Goal: Task Accomplishment & Management: Complete application form

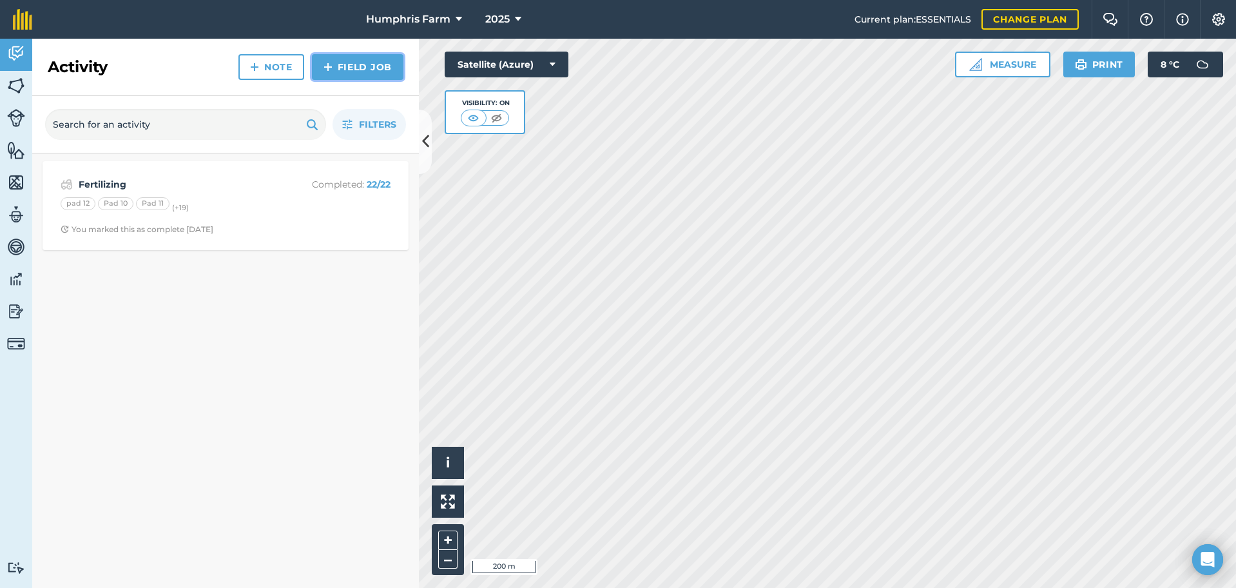
click at [343, 70] on link "Field Job" at bounding box center [358, 67] width 92 height 26
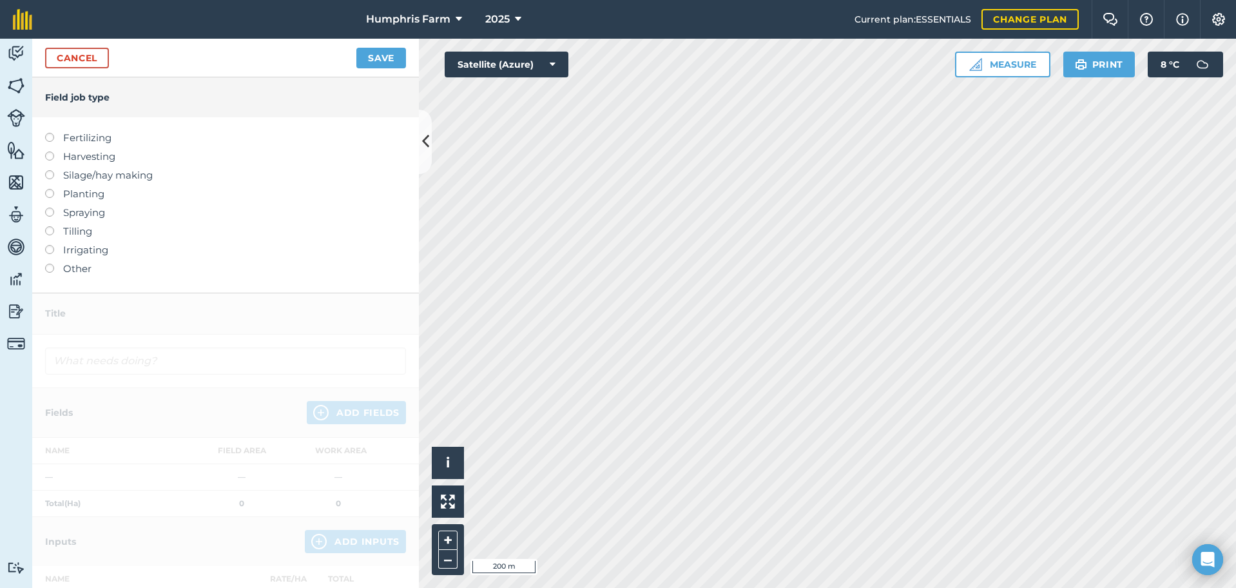
click at [51, 133] on label at bounding box center [54, 133] width 18 height 0
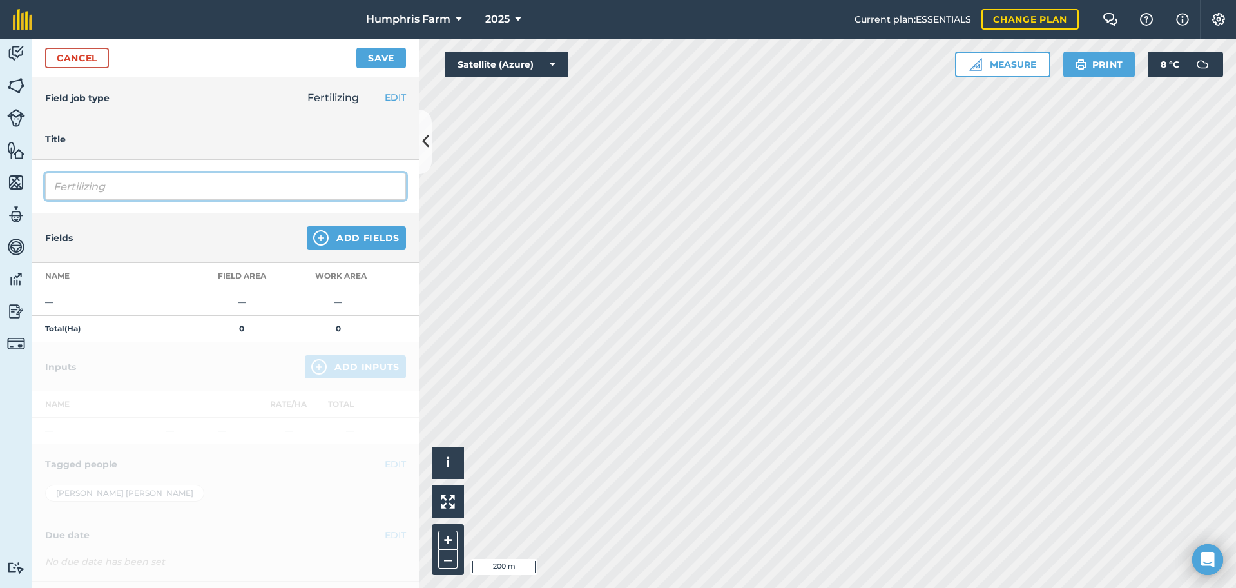
click at [115, 187] on input "Fertilizing" at bounding box center [225, 186] width 361 height 27
type input "Fertilizing Supa"
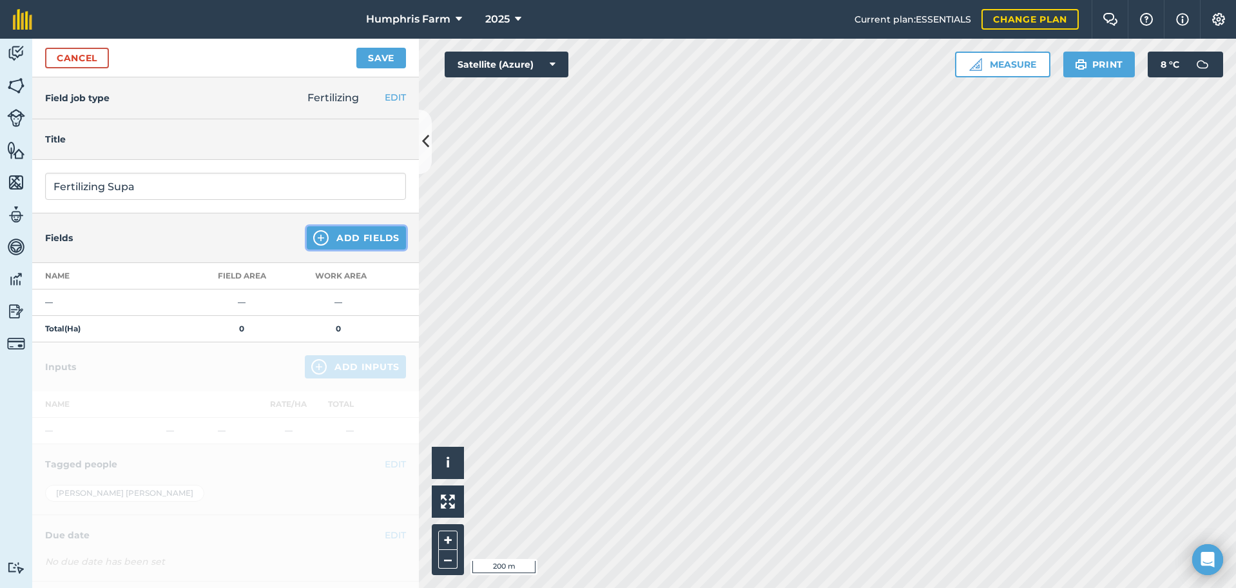
click at [349, 236] on button "Add Fields" at bounding box center [356, 237] width 99 height 23
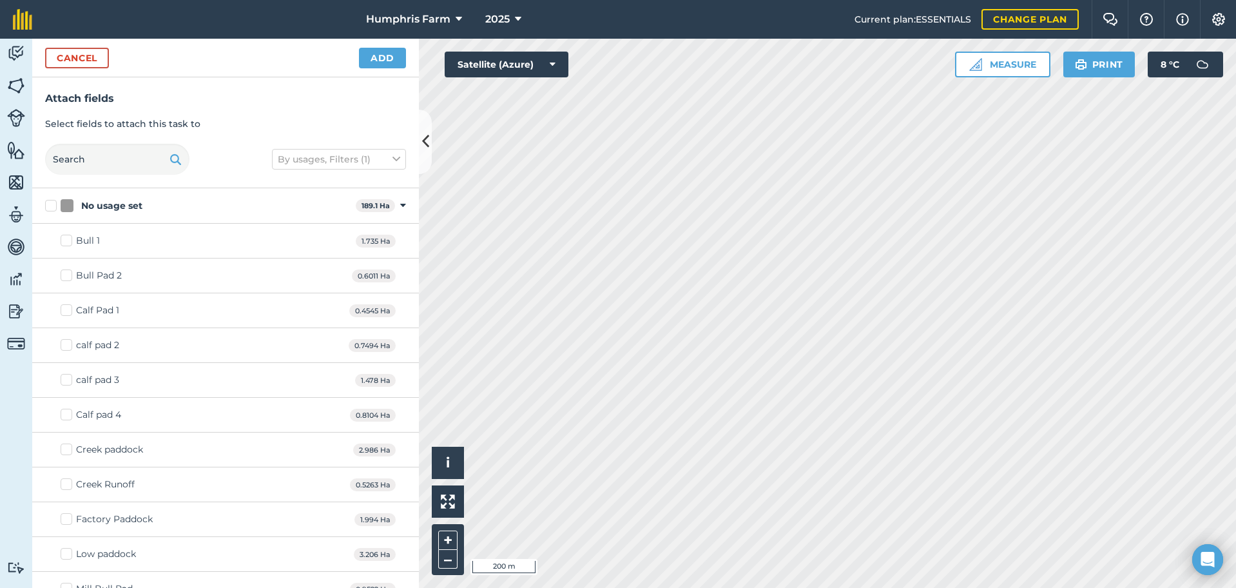
checkbox input "true"
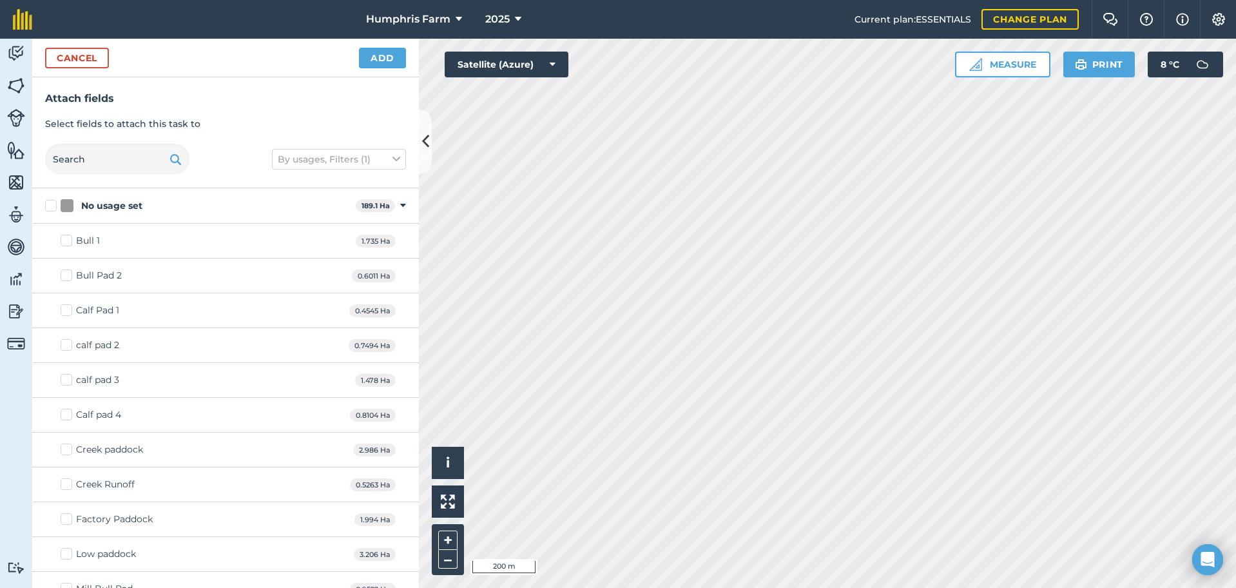
checkbox input "true"
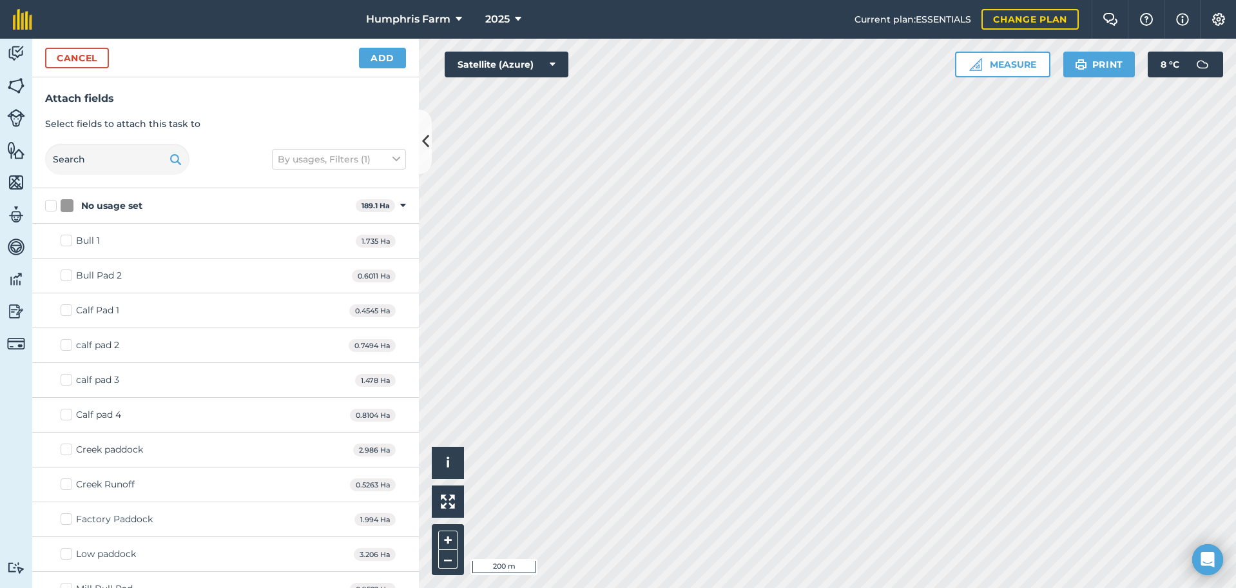
checkbox input "true"
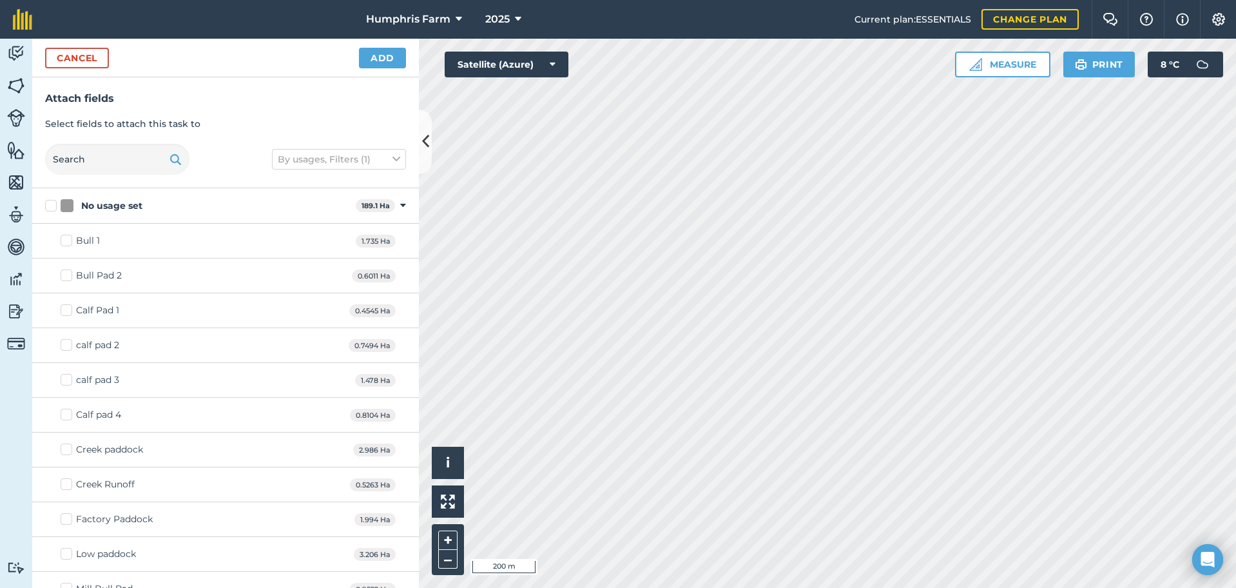
checkbox input "true"
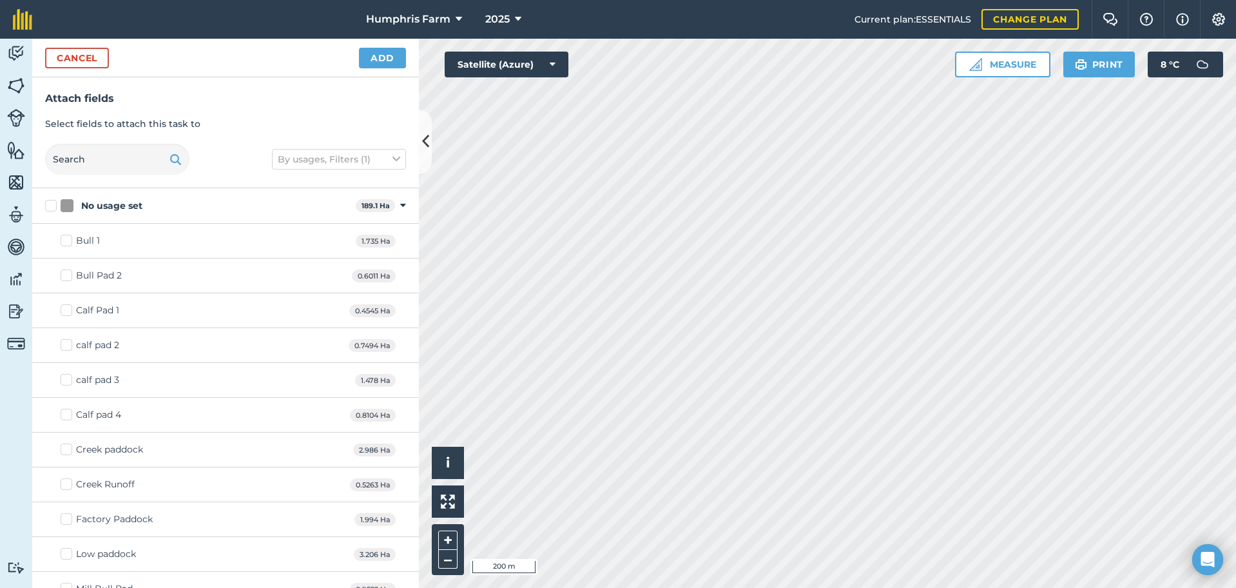
checkbox input "true"
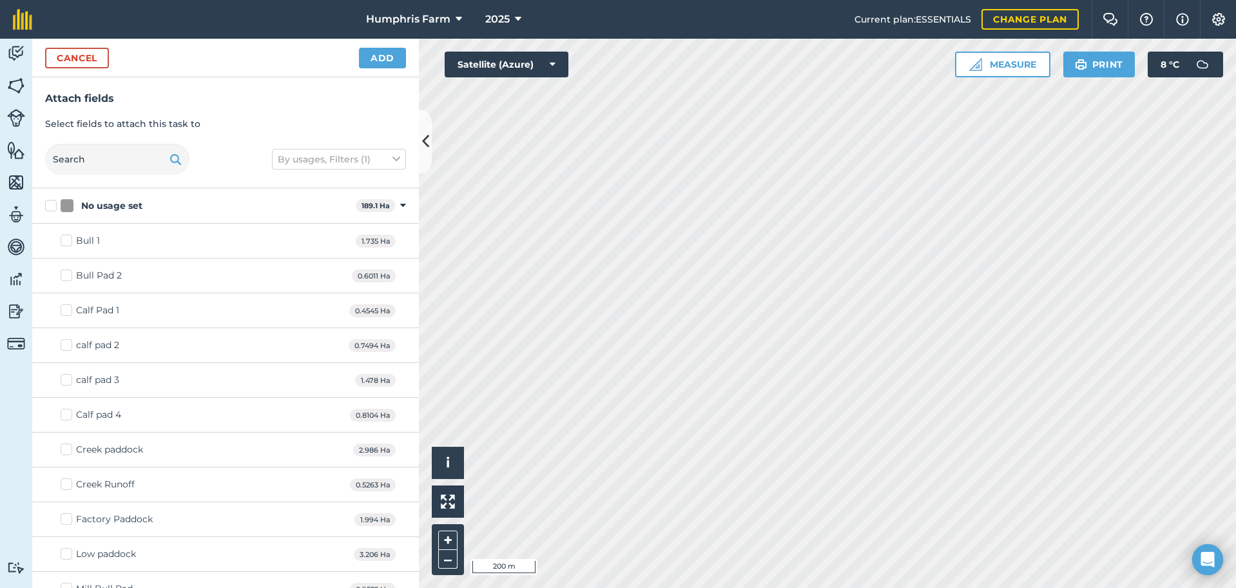
checkbox input "true"
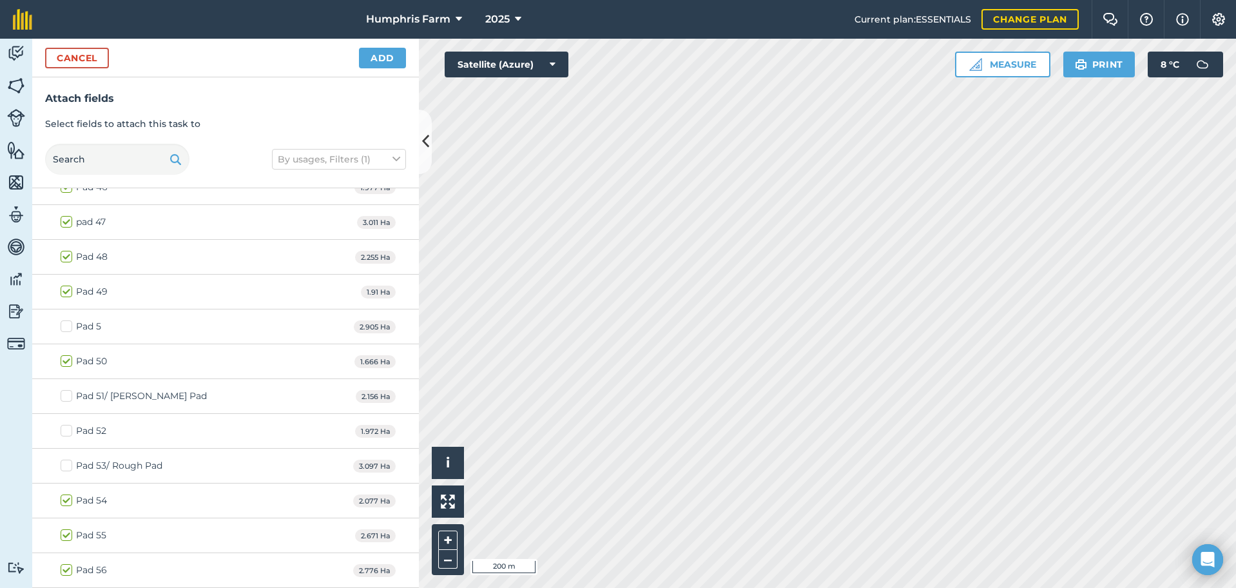
scroll to position [1856, 0]
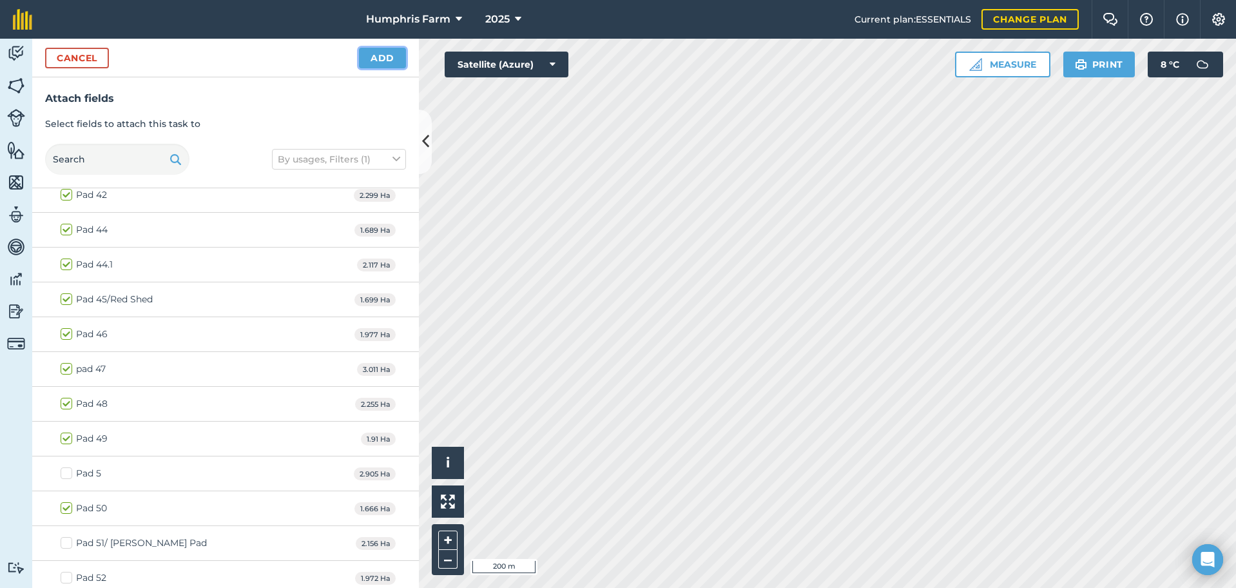
click at [385, 68] on button "Add" at bounding box center [382, 58] width 47 height 21
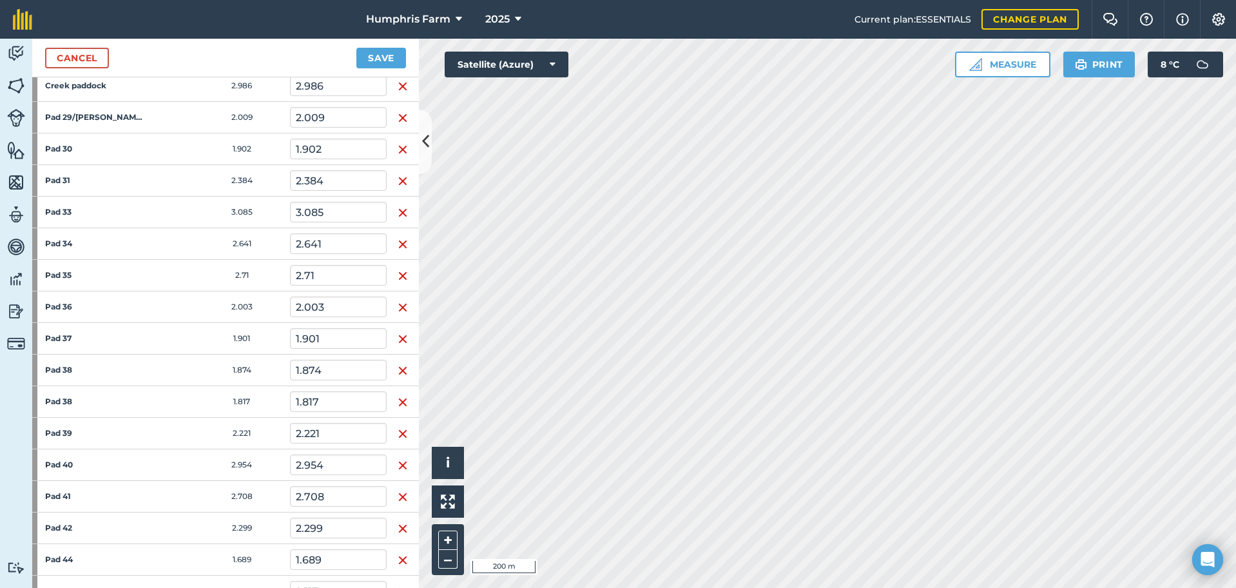
scroll to position [0, 0]
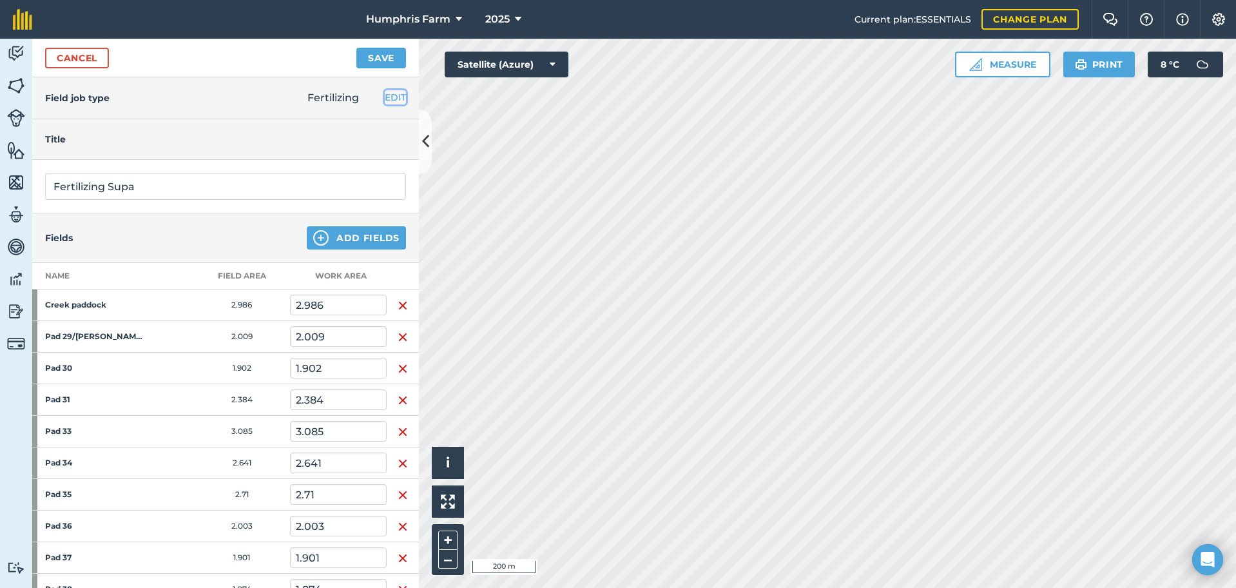
click at [385, 94] on button "EDIT" at bounding box center [395, 97] width 21 height 14
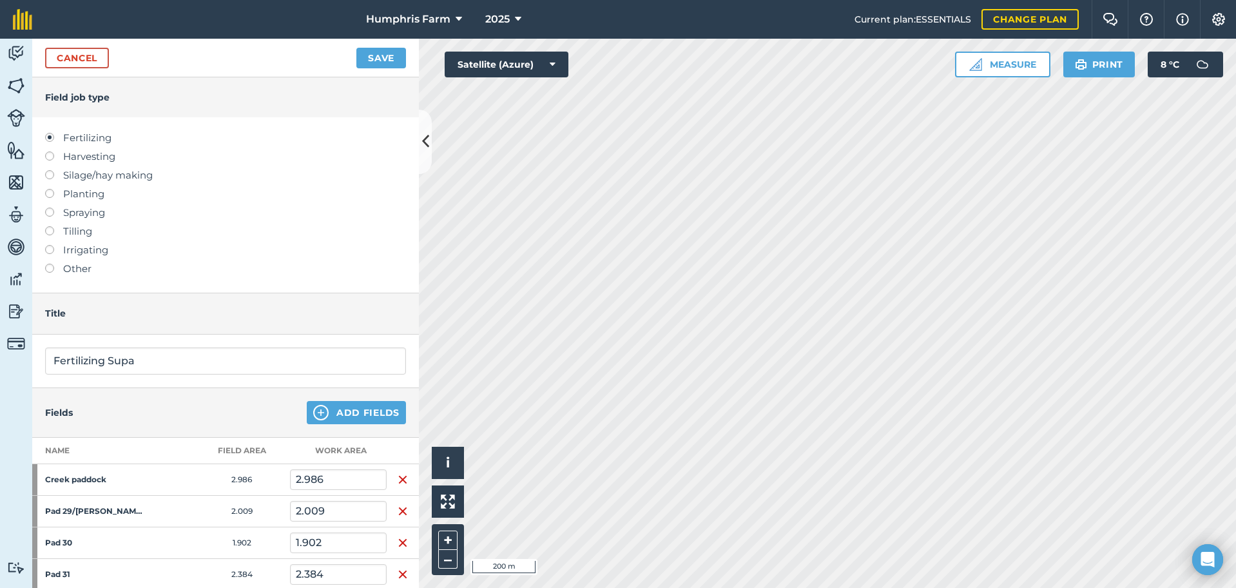
click at [80, 129] on div "Fertilizing Harvesting Silage/hay making Planting Spraying Tilling Irrigating O…" at bounding box center [225, 204] width 387 height 175
click at [190, 54] on div "Cancel Save" at bounding box center [225, 58] width 387 height 39
click at [103, 55] on link "Cancel" at bounding box center [77, 58] width 64 height 21
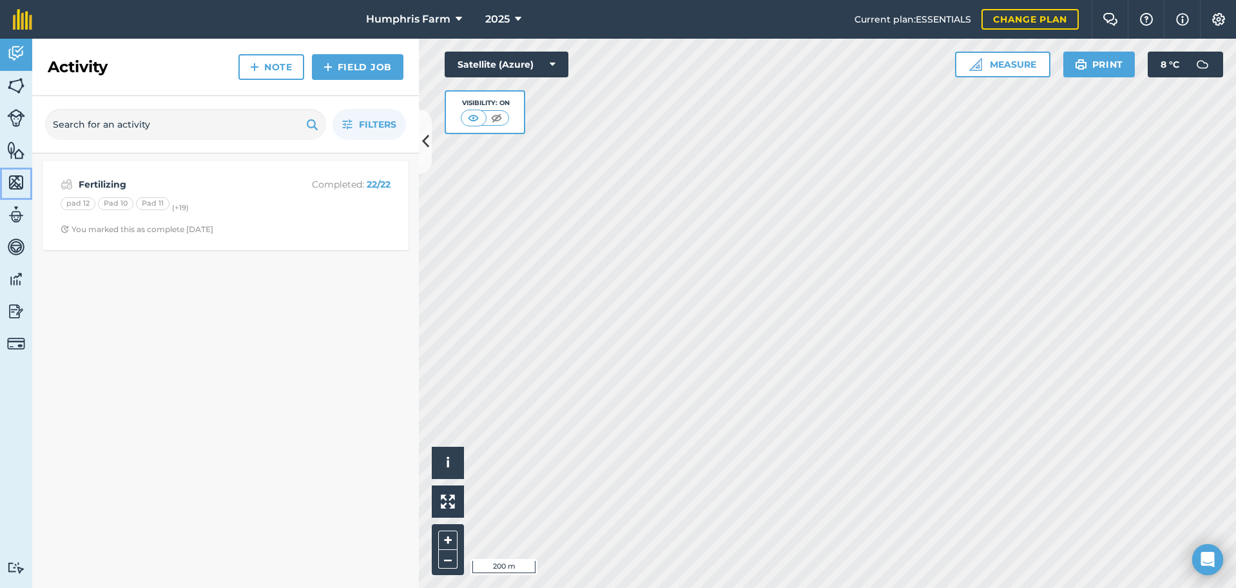
click at [18, 179] on img at bounding box center [16, 182] width 18 height 19
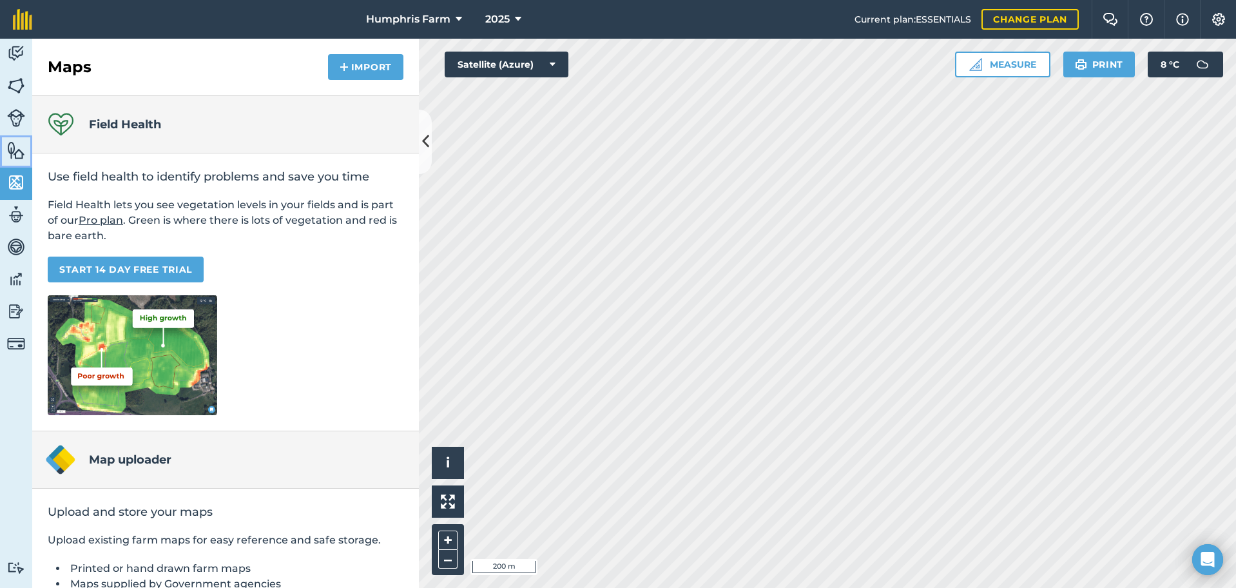
click at [21, 143] on img at bounding box center [16, 150] width 18 height 19
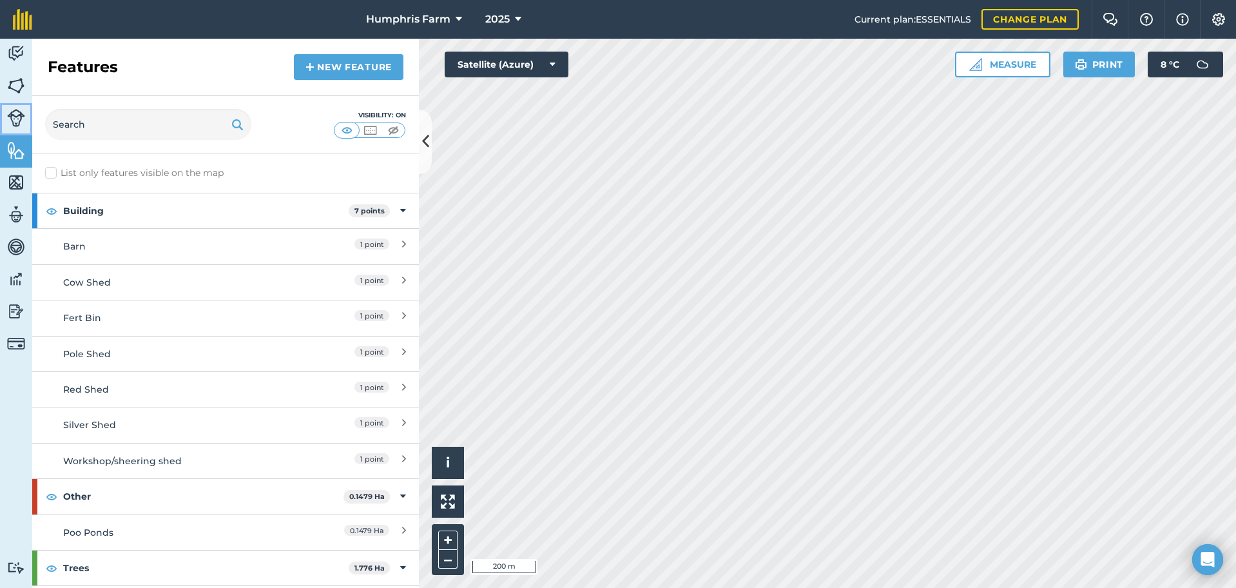
click at [12, 106] on link "Livestock" at bounding box center [16, 119] width 32 height 32
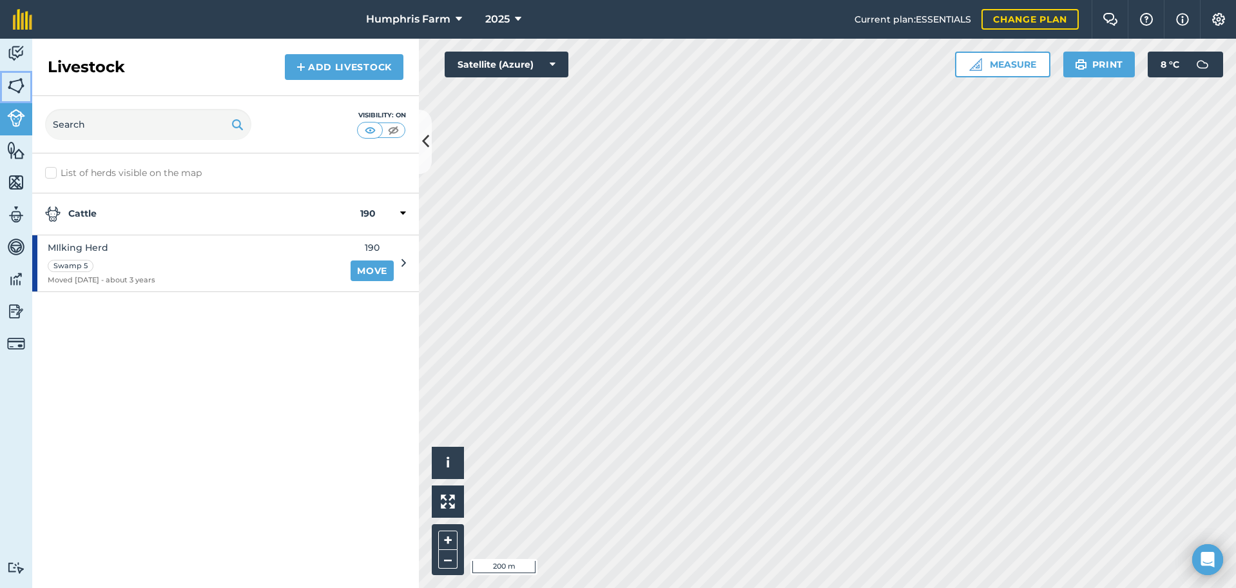
click at [14, 81] on img at bounding box center [16, 85] width 18 height 19
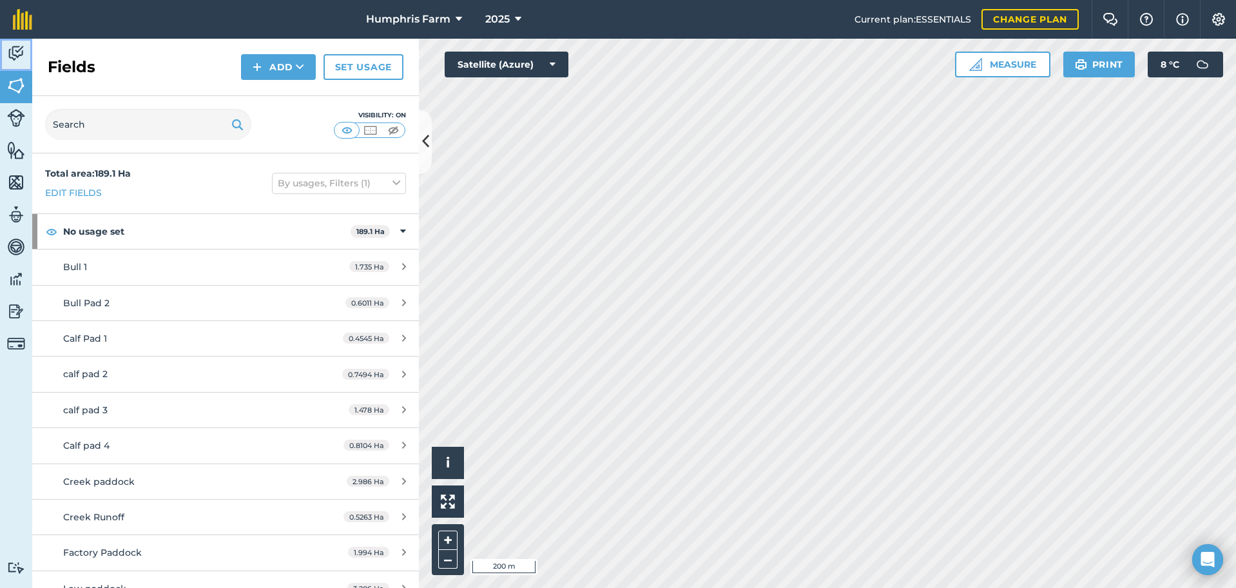
click at [15, 57] on img at bounding box center [16, 53] width 18 height 19
